Goal: Task Accomplishment & Management: Use online tool/utility

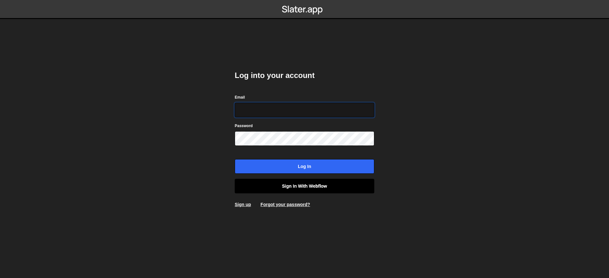
type input "[EMAIL_ADDRESS][DOMAIN_NAME]"
click at [293, 184] on link "Sign in with Webflow" at bounding box center [305, 186] width 140 height 15
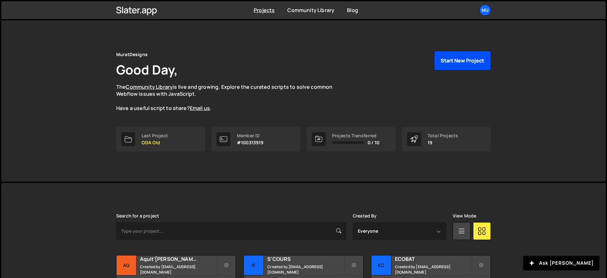
click at [455, 54] on button "Start New Project" at bounding box center [462, 61] width 57 height 20
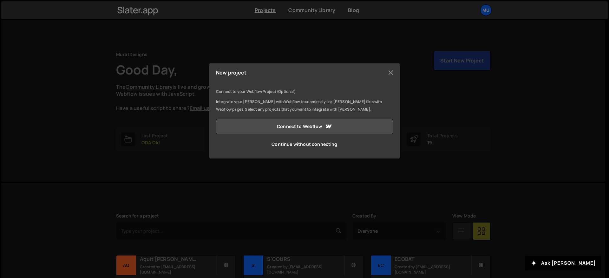
click at [295, 145] on link "Continue without connecting" at bounding box center [304, 144] width 177 height 15
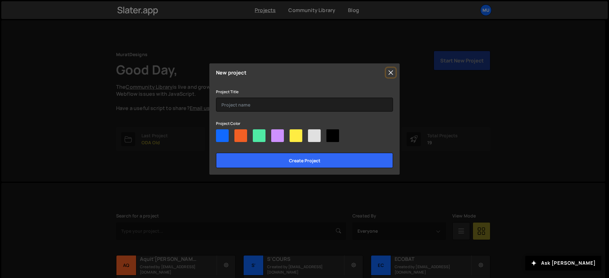
click at [386, 76] on button "Close" at bounding box center [391, 73] width 10 height 10
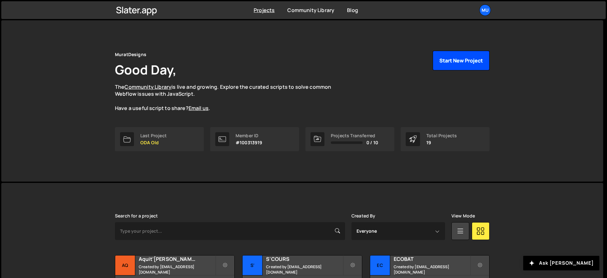
click at [452, 65] on button "Start New Project" at bounding box center [460, 61] width 57 height 20
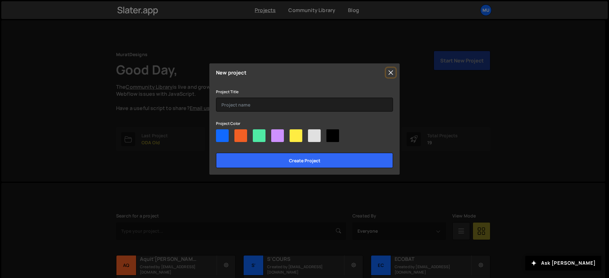
click at [392, 73] on button "Close" at bounding box center [391, 73] width 10 height 10
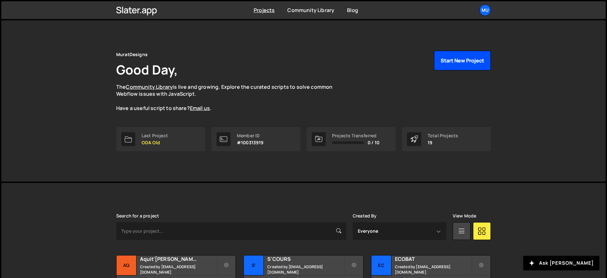
click at [462, 54] on button "Start New Project" at bounding box center [462, 61] width 57 height 20
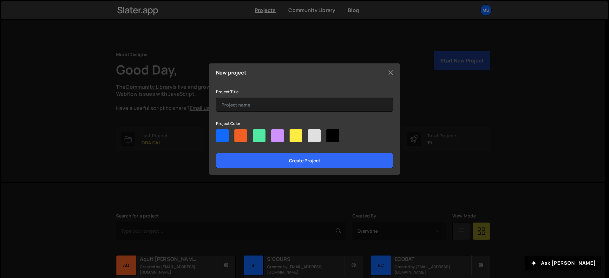
click at [240, 133] on div at bounding box center [240, 135] width 13 height 13
click at [239, 133] on input"] "radio" at bounding box center [236, 131] width 4 height 4
radio input"] "true"
click at [278, 134] on div at bounding box center [277, 135] width 13 height 13
click at [275, 134] on input"] "radio" at bounding box center [273, 131] width 4 height 4
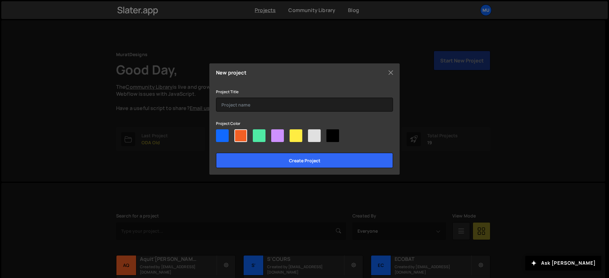
radio input"] "true"
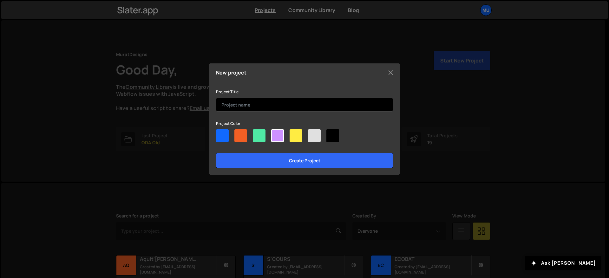
click at [264, 108] on input "text" at bounding box center [304, 105] width 177 height 14
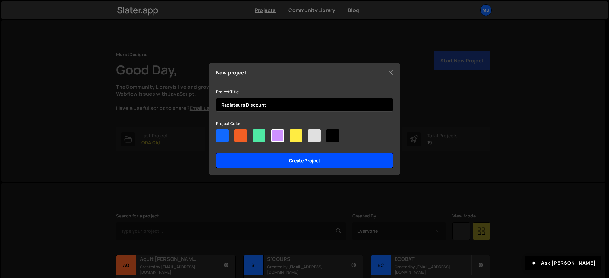
type input "Radiateurs Discount"
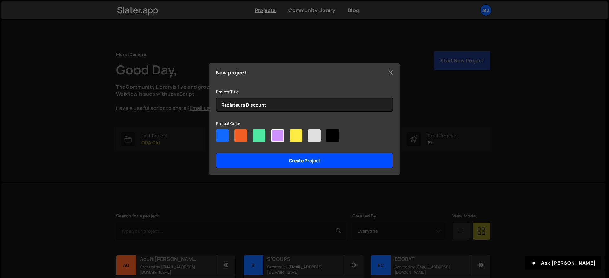
click at [283, 161] on input "Create project" at bounding box center [304, 160] width 177 height 15
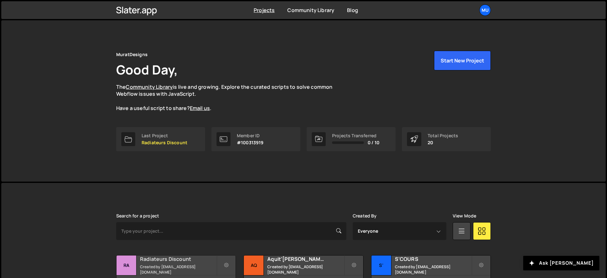
scroll to position [62, 0]
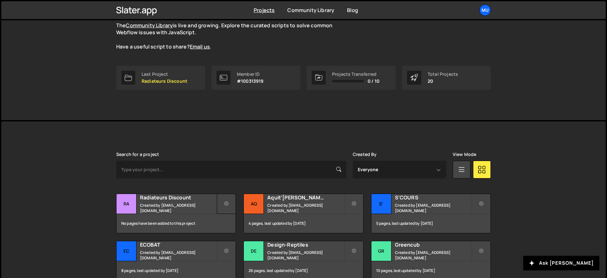
click at [227, 201] on icon at bounding box center [226, 204] width 4 height 6
click at [162, 201] on h2 "Radiateurs Discount" at bounding box center [178, 197] width 76 height 7
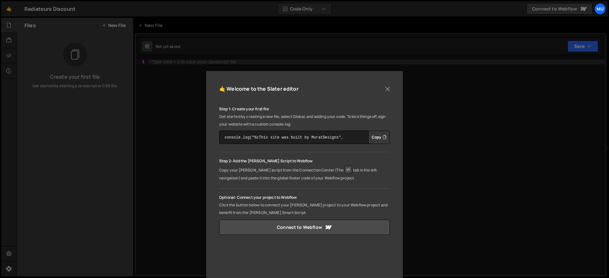
scroll to position [86, 0]
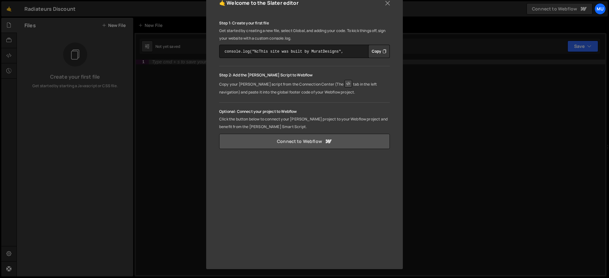
click at [291, 141] on link "Connect to Webflow" at bounding box center [304, 141] width 171 height 15
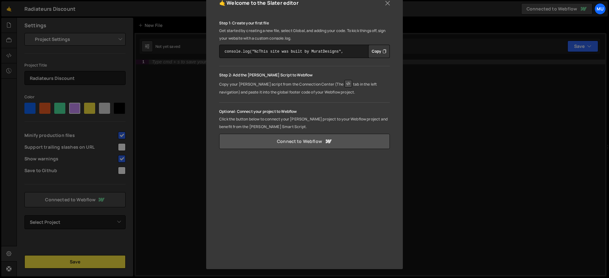
scroll to position [17, 0]
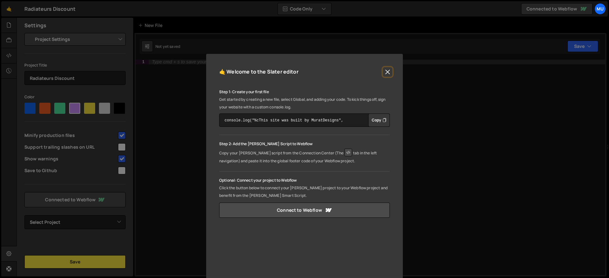
click at [387, 72] on button "Close" at bounding box center [388, 72] width 10 height 10
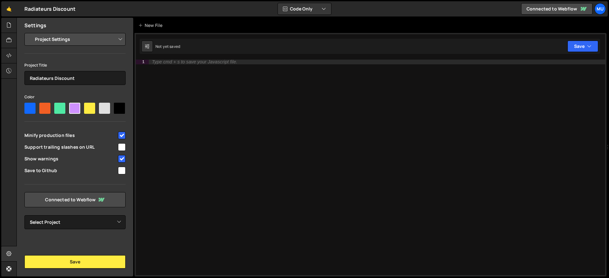
click at [66, 40] on select "Project Settings Code Editor Settings Chat Settings" at bounding box center [76, 39] width 93 height 14
click at [30, 32] on select "Project Settings Code Editor Settings Chat Settings" at bounding box center [76, 39] width 93 height 14
click at [10, 25] on icon at bounding box center [8, 25] width 5 height 7
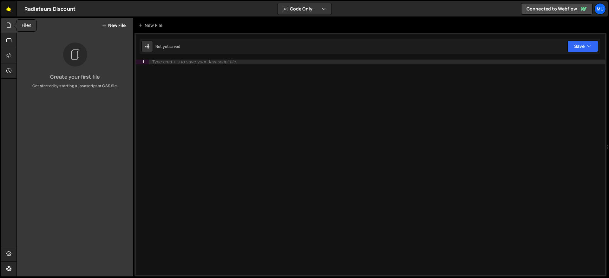
click at [9, 13] on link "🤙" at bounding box center [9, 8] width 16 height 15
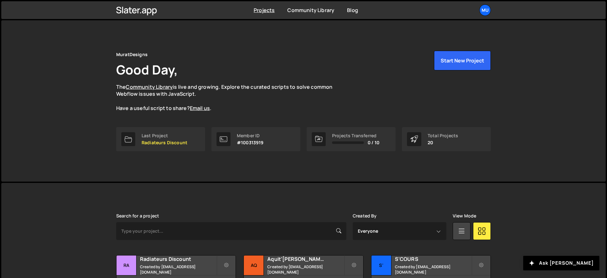
scroll to position [161, 0]
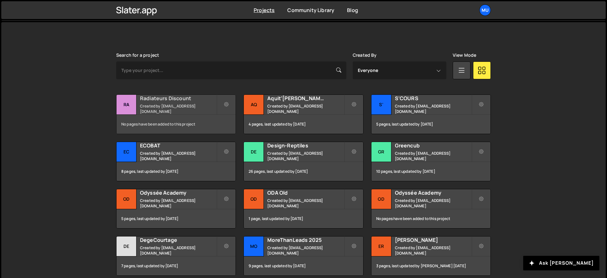
click at [197, 108] on small "Created by muratdesigns1@gmail.com" at bounding box center [178, 108] width 76 height 11
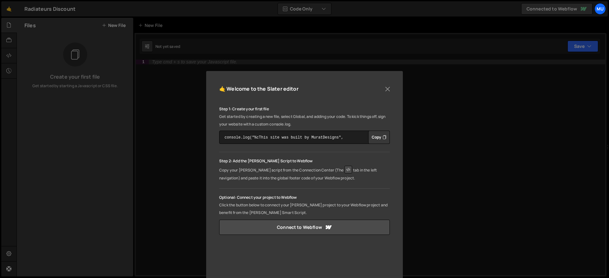
scroll to position [78, 0]
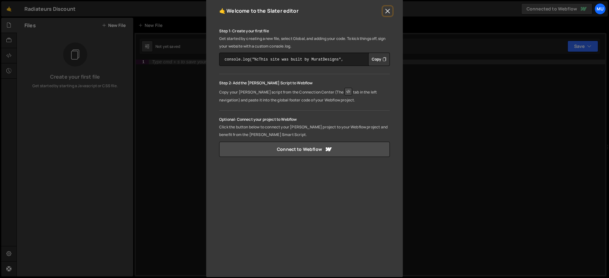
click at [384, 12] on button "Close" at bounding box center [388, 11] width 10 height 10
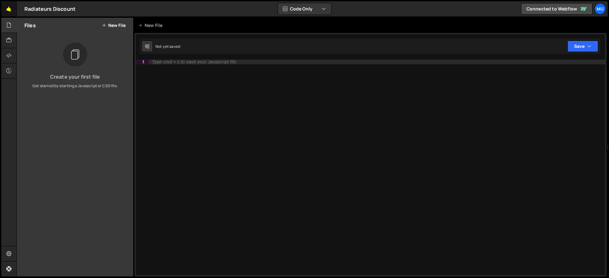
click at [14, 10] on link "🤙" at bounding box center [9, 8] width 16 height 15
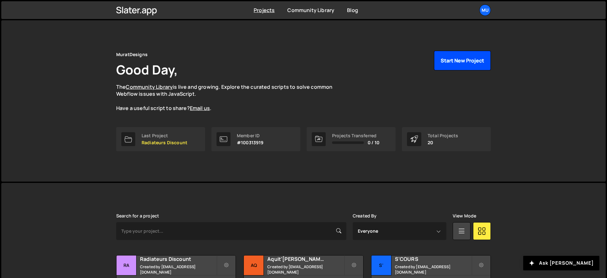
click at [447, 66] on button "Start New Project" at bounding box center [462, 61] width 57 height 20
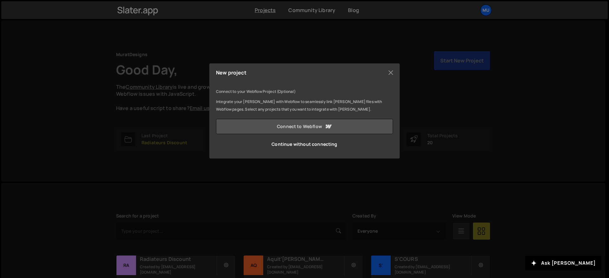
click at [304, 126] on link "Connect to Webflow" at bounding box center [304, 126] width 177 height 15
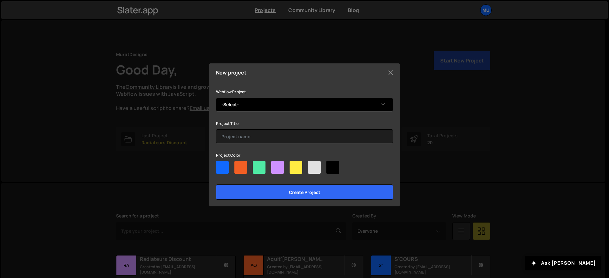
click at [249, 102] on select "-Select- Radiateurs Discount" at bounding box center [304, 105] width 177 height 14
select select "68d452cf757b0a9f96f197f0"
click at [216, 98] on select "-Select- Radiateurs Discount" at bounding box center [304, 105] width 177 height 14
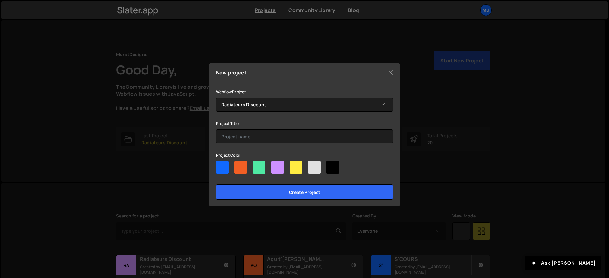
click at [276, 167] on div at bounding box center [277, 167] width 13 height 13
click at [275, 165] on input"] "radio" at bounding box center [273, 163] width 4 height 4
radio input"] "true"
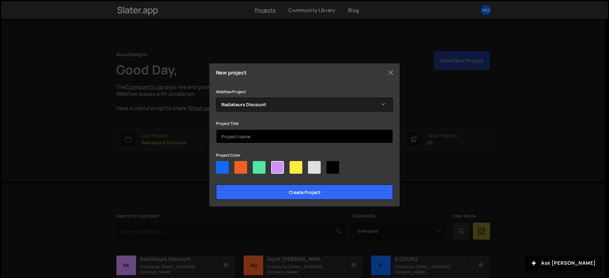
click at [255, 138] on input "text" at bounding box center [304, 136] width 177 height 14
type input "Radiateurs Discount"
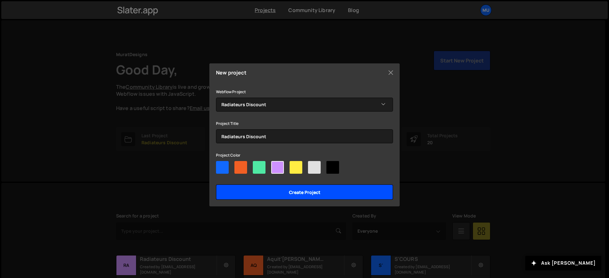
click at [278, 189] on input "Create project" at bounding box center [304, 192] width 177 height 15
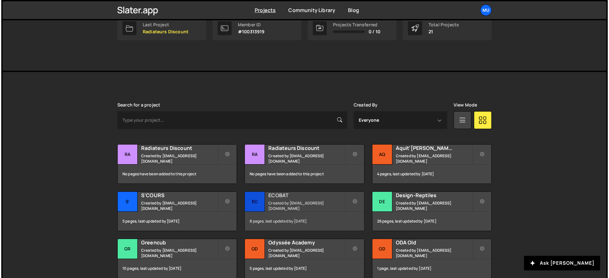
scroll to position [144, 0]
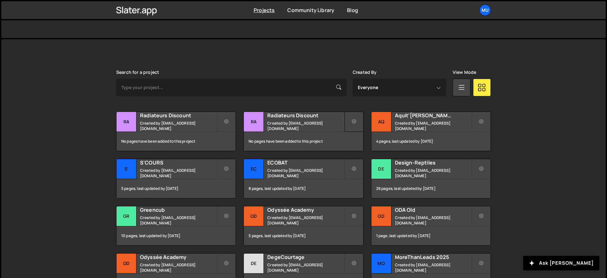
click at [350, 121] on button at bounding box center [353, 122] width 19 height 20
click at [361, 154] on link "Delete Project" at bounding box center [382, 158] width 76 height 10
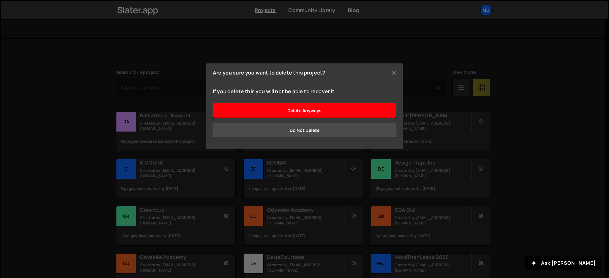
click at [325, 108] on input "Delete anyways" at bounding box center [304, 110] width 183 height 15
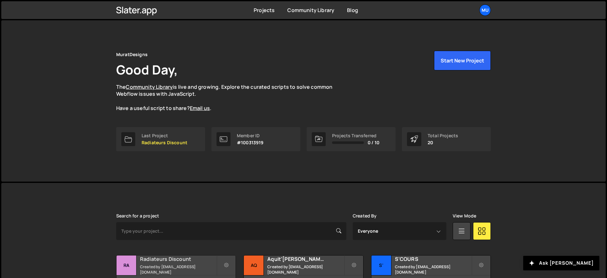
scroll to position [4, 0]
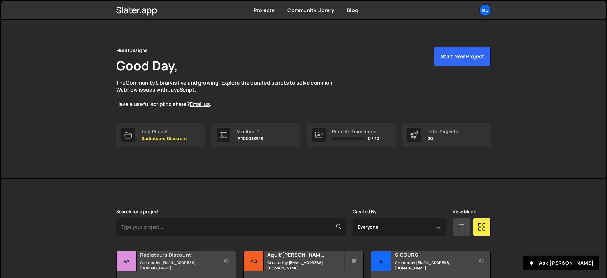
click at [177, 259] on h2 "Radiateurs Discount" at bounding box center [178, 255] width 76 height 7
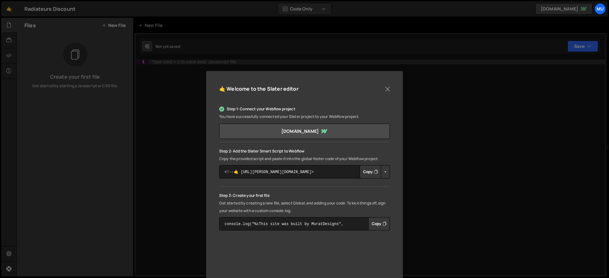
click at [370, 174] on button "Copy" at bounding box center [371, 171] width 22 height 13
click at [391, 88] on div "🤙 Welcome to the [PERSON_NAME] editor Step 1: Connect your Webflow project You …" at bounding box center [304, 211] width 197 height 281
click at [383, 87] on button "Close" at bounding box center [388, 89] width 10 height 10
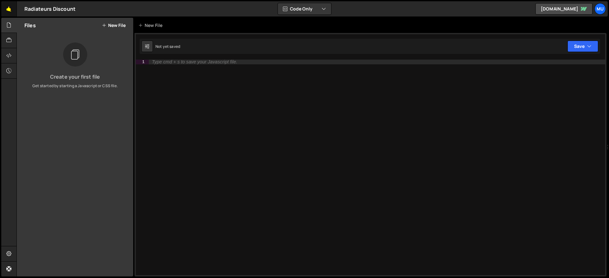
click at [3, 6] on link "🤙" at bounding box center [9, 8] width 16 height 15
click at [121, 23] on button "New File" at bounding box center [114, 25] width 24 height 5
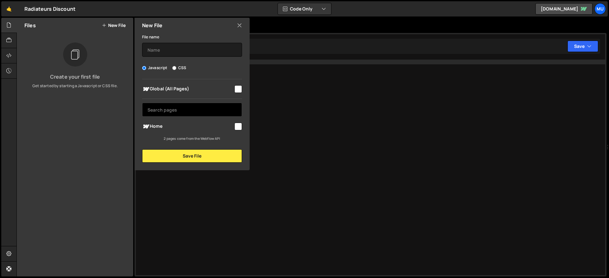
click at [182, 110] on input "text" at bounding box center [192, 110] width 100 height 14
click at [194, 92] on span "Global (All Pages)" at bounding box center [187, 89] width 91 height 8
checkbox input "true"
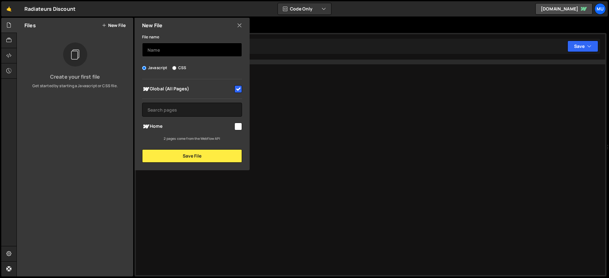
click at [178, 48] on input "text" at bounding box center [192, 50] width 100 height 14
type input "Smooth Scroll"
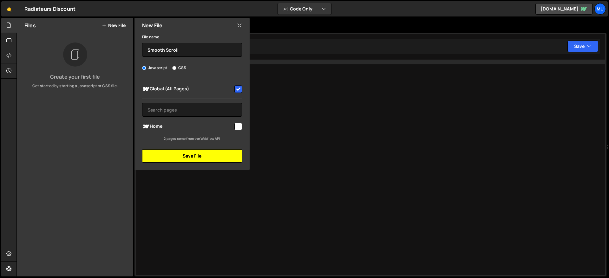
click at [172, 153] on button "Save File" at bounding box center [192, 155] width 100 height 13
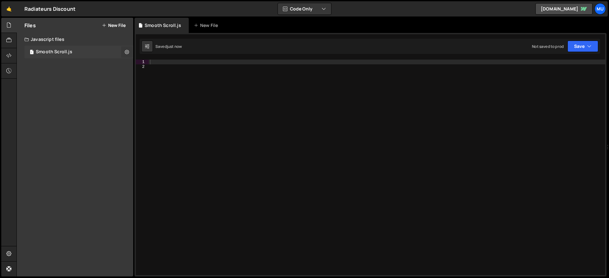
click at [127, 49] on icon at bounding box center [127, 52] width 4 height 6
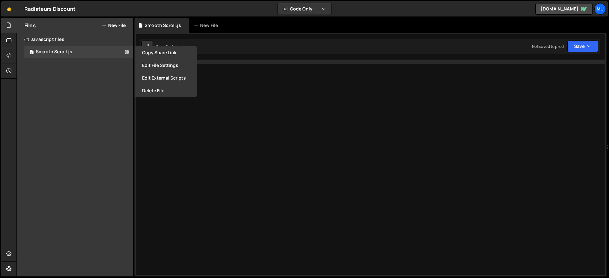
drag, startPoint x: 259, startPoint y: 83, endPoint x: 241, endPoint y: 66, distance: 24.2
click at [259, 83] on div at bounding box center [377, 172] width 456 height 225
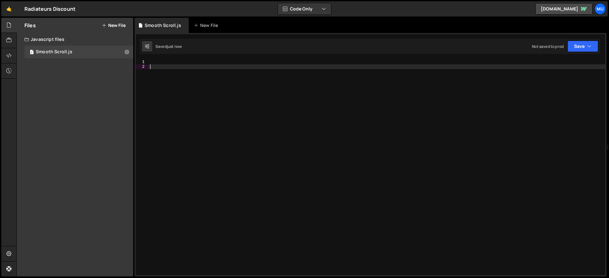
click at [240, 64] on div at bounding box center [377, 172] width 456 height 225
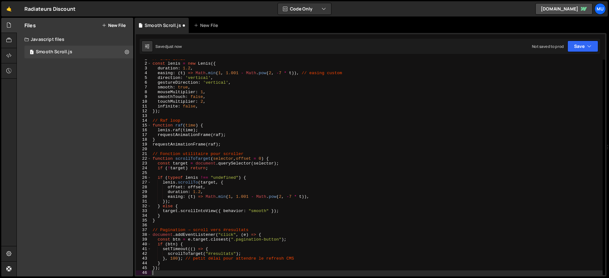
scroll to position [3, 0]
click at [127, 49] on icon at bounding box center [127, 52] width 4 height 6
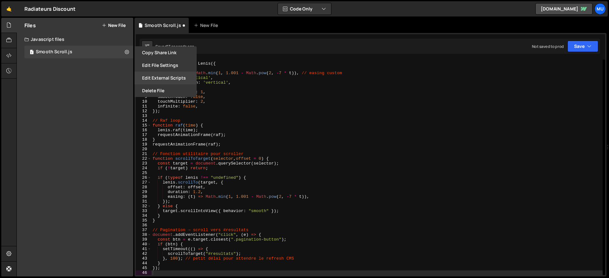
click at [145, 78] on button "Edit External Scripts" at bounding box center [166, 78] width 62 height 13
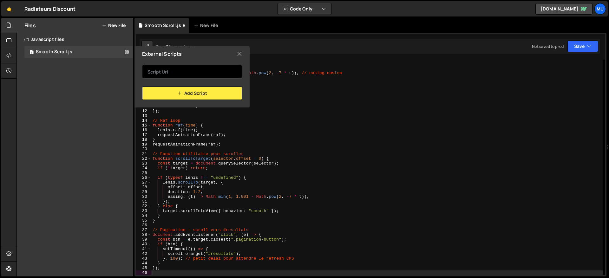
click at [166, 71] on input "text" at bounding box center [192, 72] width 100 height 14
paste input "[URL][DOMAIN_NAME][PERSON_NAME][PERSON_NAME]"
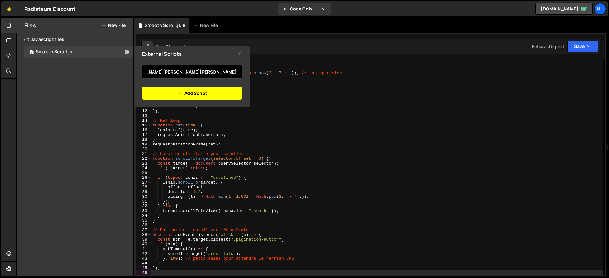
type input "[URL][DOMAIN_NAME][PERSON_NAME][PERSON_NAME]"
click at [155, 93] on button "Add Script" at bounding box center [192, 93] width 100 height 13
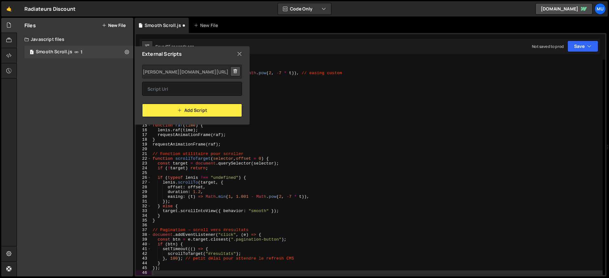
click at [236, 56] on div "External Scripts" at bounding box center [192, 53] width 115 height 15
click at [244, 53] on div "External Scripts" at bounding box center [192, 53] width 115 height 15
click at [241, 55] on icon at bounding box center [239, 53] width 5 height 7
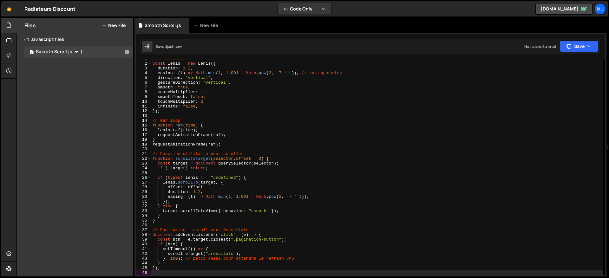
click at [119, 24] on button "New File" at bounding box center [114, 25] width 24 height 5
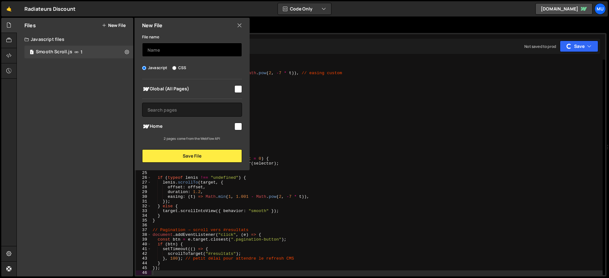
click at [171, 46] on input "text" at bounding box center [192, 50] width 100 height 14
type input "Splide"
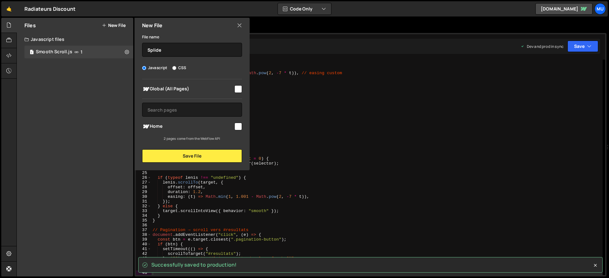
click at [207, 88] on span "Global (All Pages)" at bounding box center [187, 89] width 91 height 8
checkbox input "true"
click at [192, 154] on button "Save File" at bounding box center [192, 155] width 100 height 13
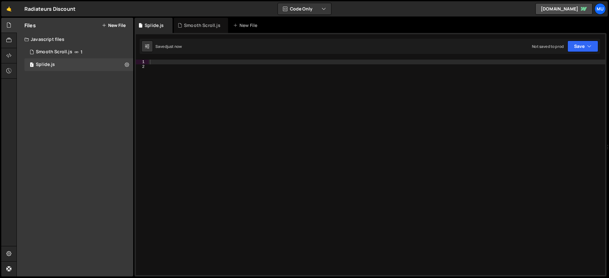
click at [175, 61] on div at bounding box center [377, 172] width 456 height 225
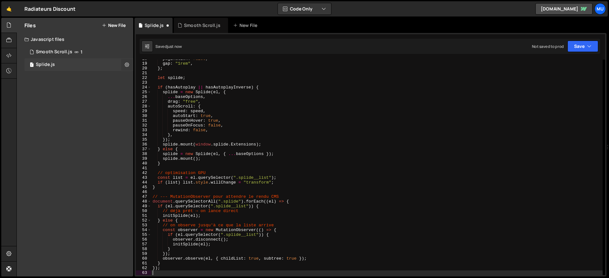
click at [128, 63] on icon at bounding box center [127, 65] width 4 height 6
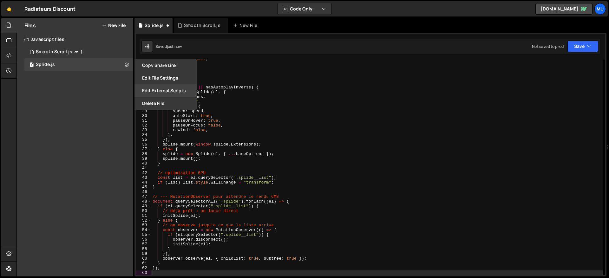
click at [145, 92] on button "Edit External Scripts" at bounding box center [166, 90] width 62 height 13
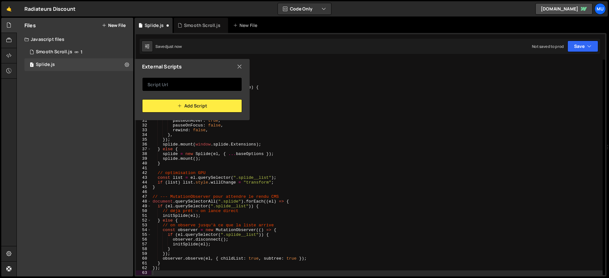
click at [161, 86] on input "text" at bounding box center [192, 84] width 100 height 14
paste input "[URL][DOMAIN_NAME]"
type input "[URL][DOMAIN_NAME]"
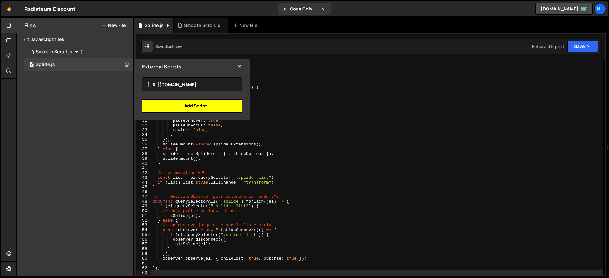
click at [160, 108] on button "Add Script" at bounding box center [192, 105] width 100 height 13
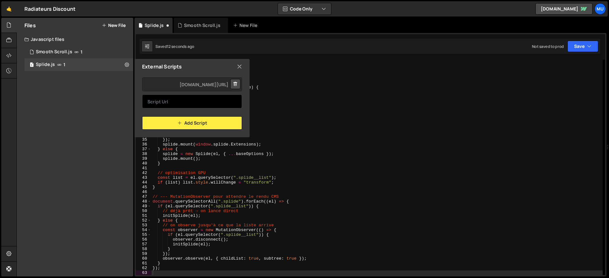
click at [182, 97] on input "text" at bounding box center [192, 102] width 100 height 14
paste input "[URL][DOMAIN_NAME]"
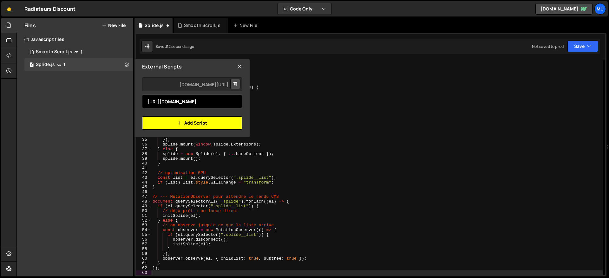
type input "[URL][DOMAIN_NAME]"
click at [174, 117] on button "Add Script" at bounding box center [192, 122] width 100 height 13
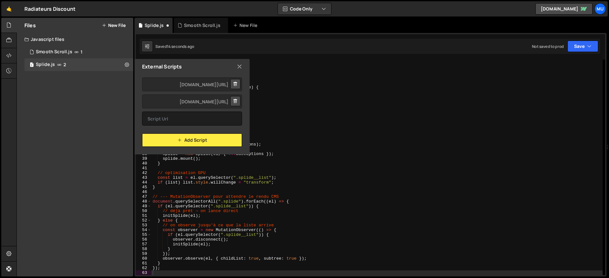
click at [235, 68] on div "External Scripts" at bounding box center [192, 66] width 115 height 15
click at [245, 72] on div "External Scripts" at bounding box center [192, 66] width 115 height 15
click at [235, 67] on div "External Scripts" at bounding box center [192, 66] width 115 height 15
click at [237, 67] on icon at bounding box center [239, 66] width 5 height 7
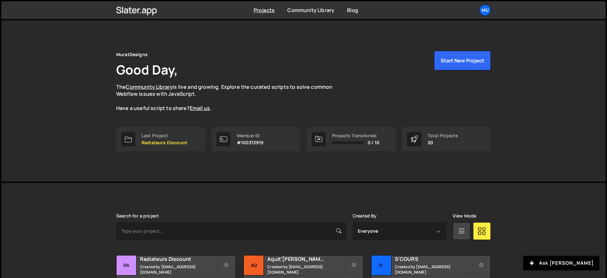
scroll to position [209, 0]
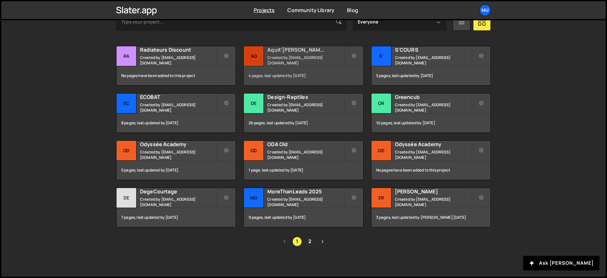
click at [273, 50] on h2 "Aquit'[PERSON_NAME]" at bounding box center [305, 49] width 76 height 7
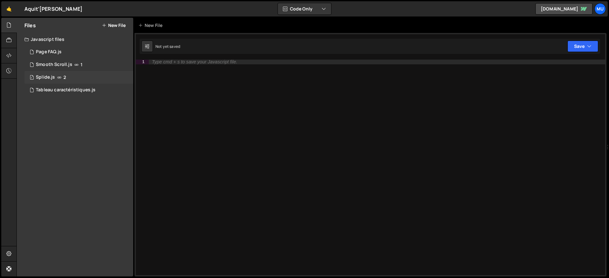
click at [55, 72] on div "1 Splide.js 2" at bounding box center [78, 77] width 109 height 13
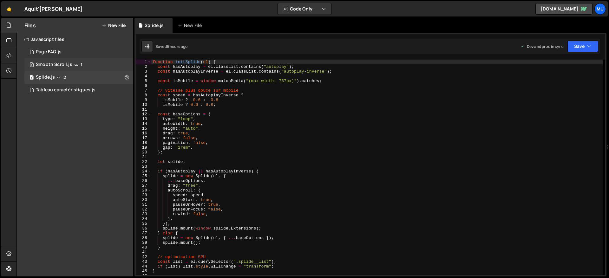
click at [60, 66] on div "Smooth Scroll.js" at bounding box center [54, 65] width 36 height 6
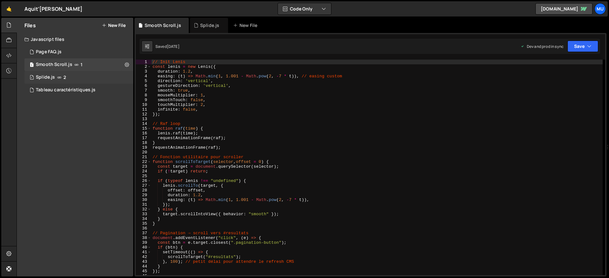
click at [201, 104] on div "// Init Lenis const lenis = new Lenis ({ duration : 1.2 , easing : ( t ) => Mat…" at bounding box center [376, 172] width 451 height 225
type textarea "});"
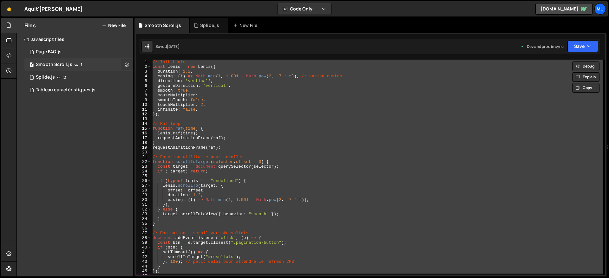
click at [129, 65] on button at bounding box center [126, 64] width 11 height 11
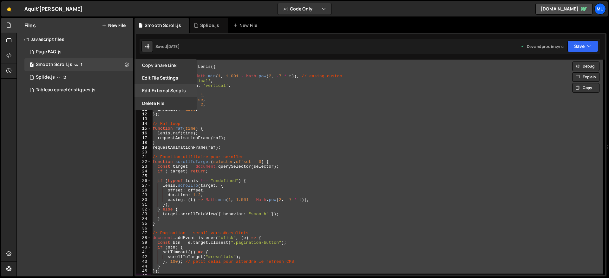
click at [144, 92] on button "Edit External Scripts" at bounding box center [166, 90] width 62 height 13
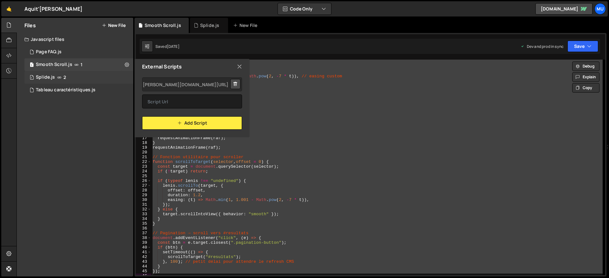
click at [126, 76] on div "1 Splide.js 2" at bounding box center [78, 77] width 109 height 13
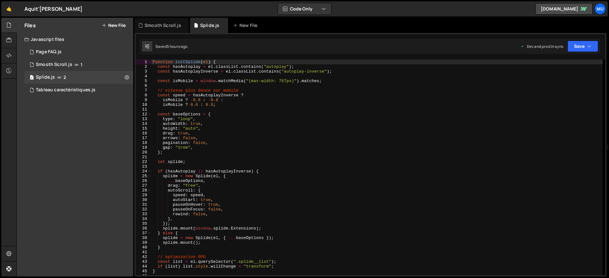
click at [204, 99] on div "function initSplide ( el ) { const hasAutoplay = el . classList . contains ( "a…" at bounding box center [376, 172] width 451 height 225
type textarea "});"
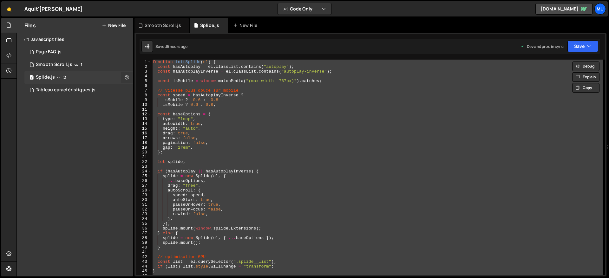
click at [123, 75] on button at bounding box center [126, 77] width 11 height 11
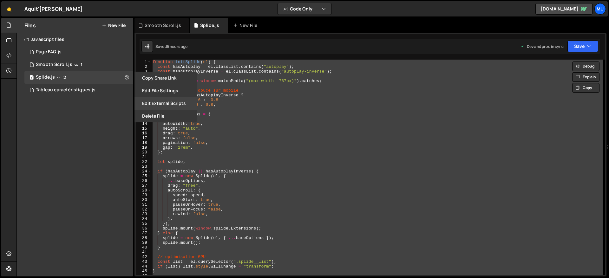
click at [141, 101] on button "Edit External Scripts" at bounding box center [166, 103] width 62 height 13
